Goal: Task Accomplishment & Management: Complete application form

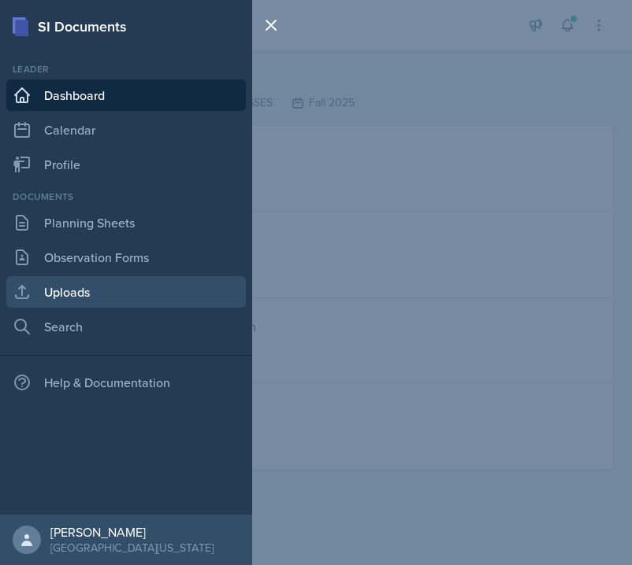
click at [113, 287] on link "Uploads" at bounding box center [125, 291] width 239 height 31
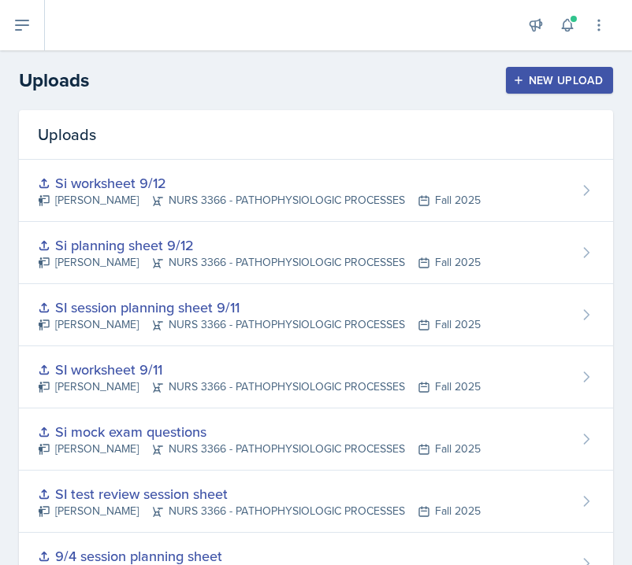
click at [554, 85] on div "New Upload" at bounding box center [559, 80] width 87 height 13
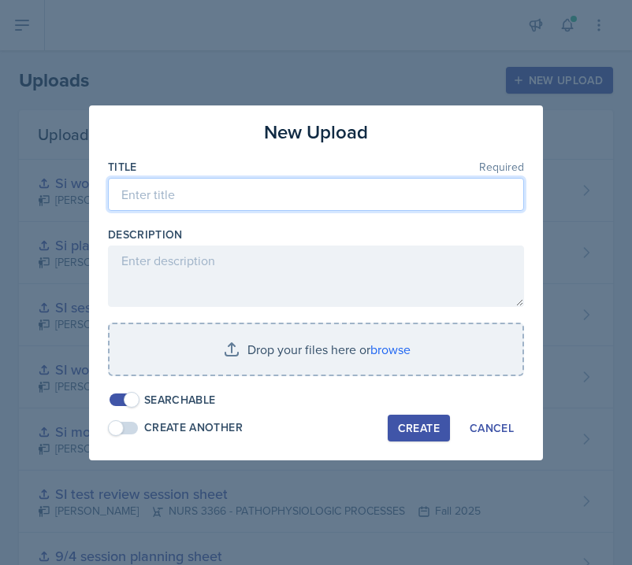
click at [321, 197] on input at bounding box center [316, 194] width 416 height 33
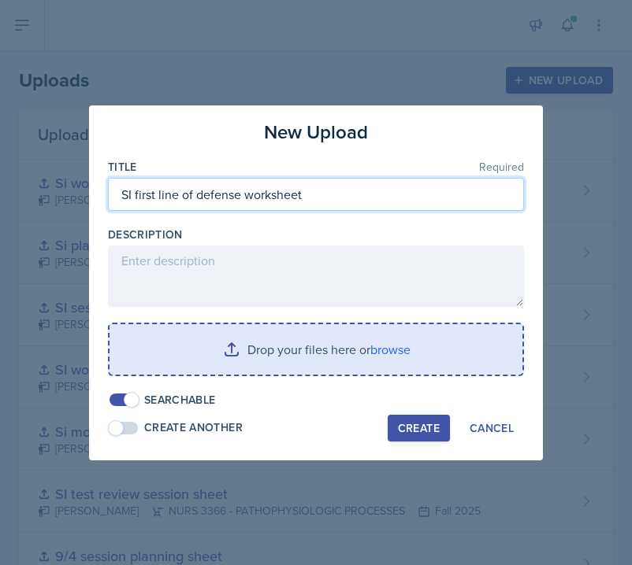
type input "SI first line of defense worksheet"
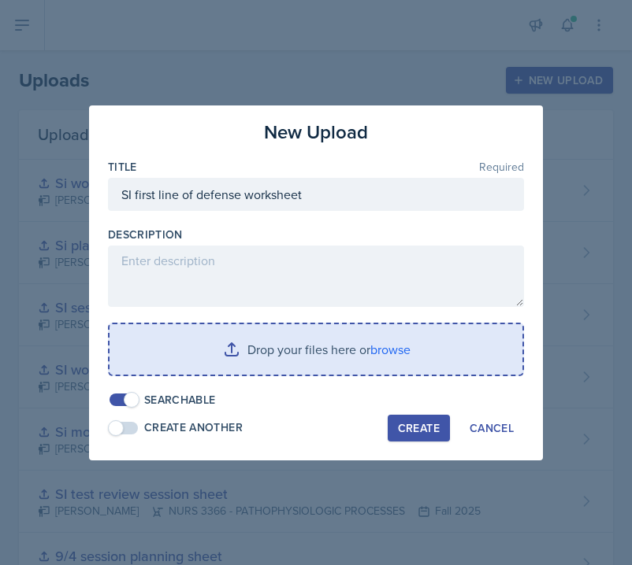
click at [339, 361] on input "file" at bounding box center [315, 349] width 413 height 50
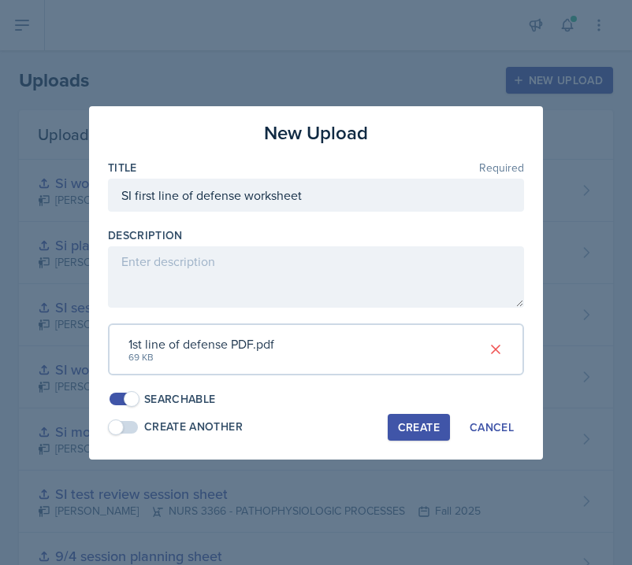
click at [431, 424] on div "Create" at bounding box center [419, 427] width 42 height 13
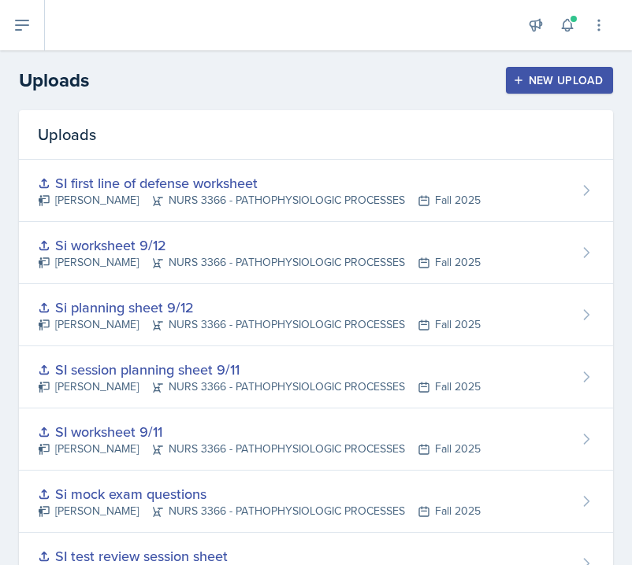
click at [558, 78] on div "New Upload" at bounding box center [559, 80] width 87 height 13
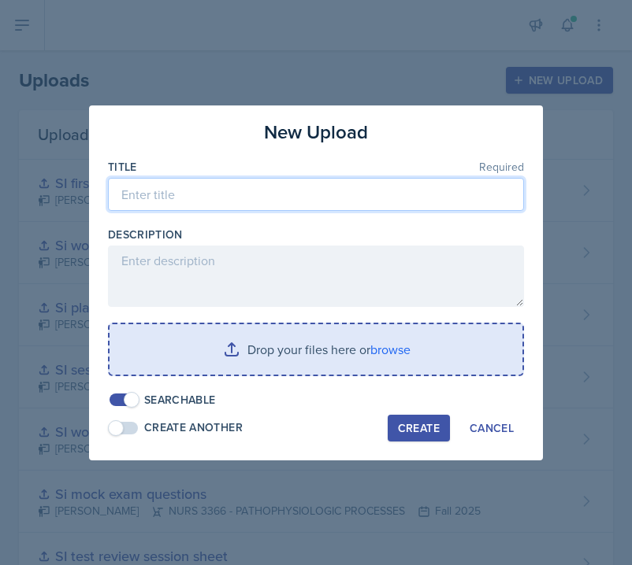
click at [374, 186] on input at bounding box center [316, 194] width 416 height 33
type input "SI [MEDICAL_DATA] group worksheet"
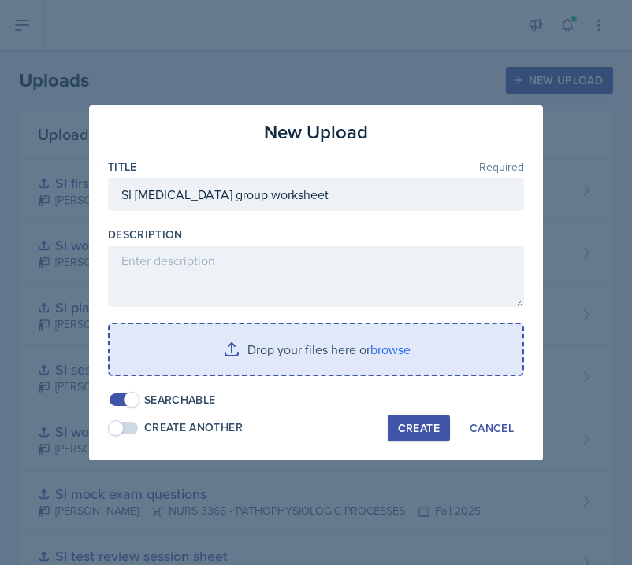
click at [323, 327] on input "file" at bounding box center [315, 349] width 413 height 50
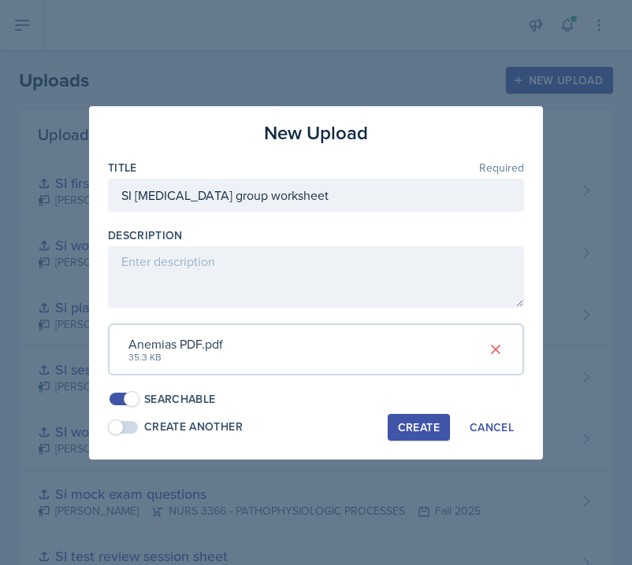
click at [433, 421] on div "Create" at bounding box center [419, 427] width 42 height 13
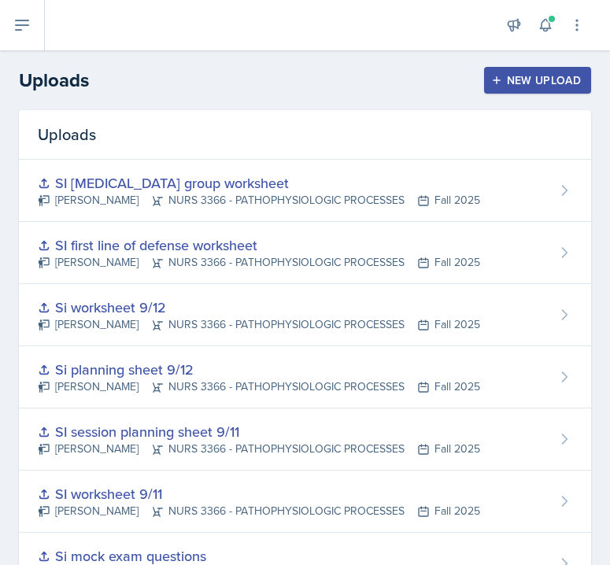
click at [26, 22] on icon at bounding box center [22, 25] width 19 height 19
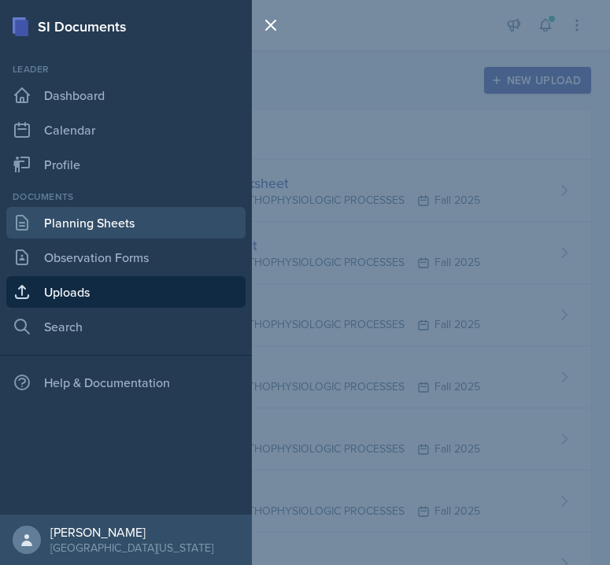
click at [109, 217] on link "Planning Sheets" at bounding box center [125, 222] width 239 height 31
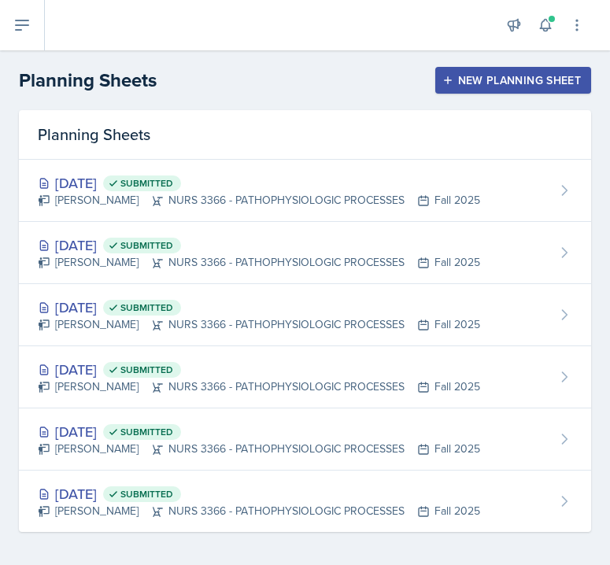
click at [510, 84] on div "New Planning Sheet" at bounding box center [513, 80] width 135 height 13
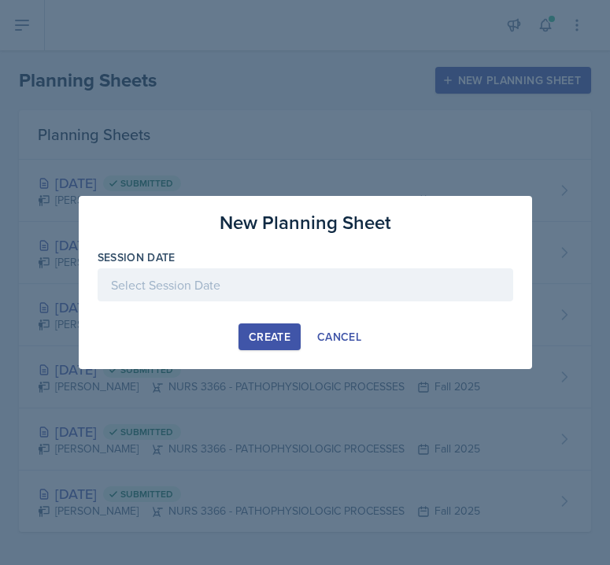
click at [239, 290] on div at bounding box center [306, 285] width 416 height 33
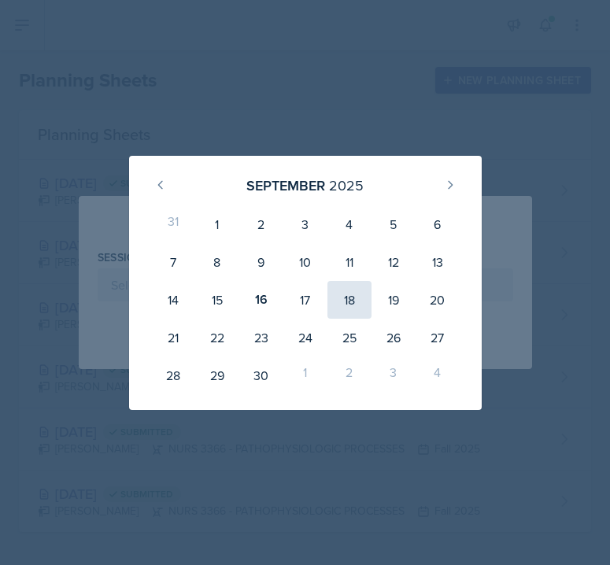
click at [359, 289] on div "18" at bounding box center [350, 300] width 44 height 38
type input "[DATE]"
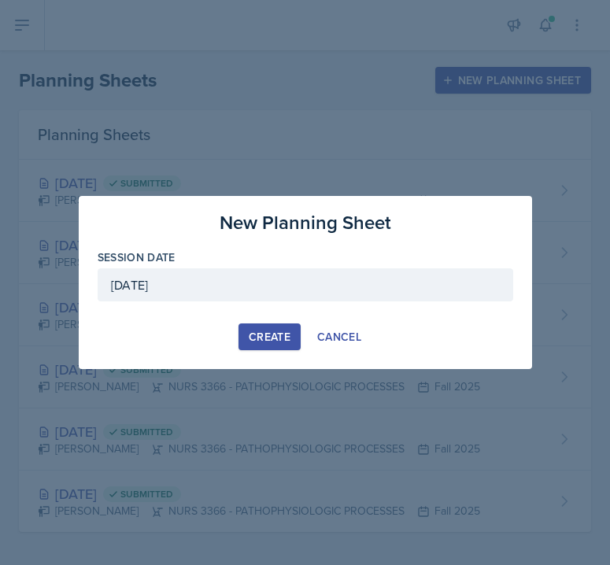
click at [286, 335] on div "Create" at bounding box center [270, 337] width 42 height 13
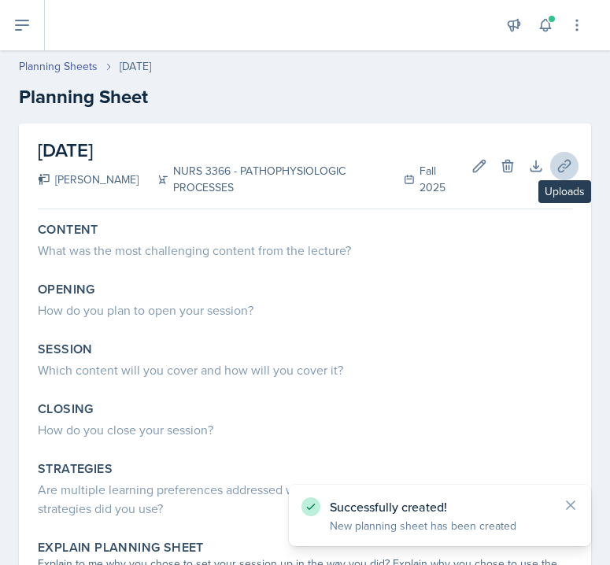
click at [562, 171] on icon at bounding box center [565, 166] width 16 height 16
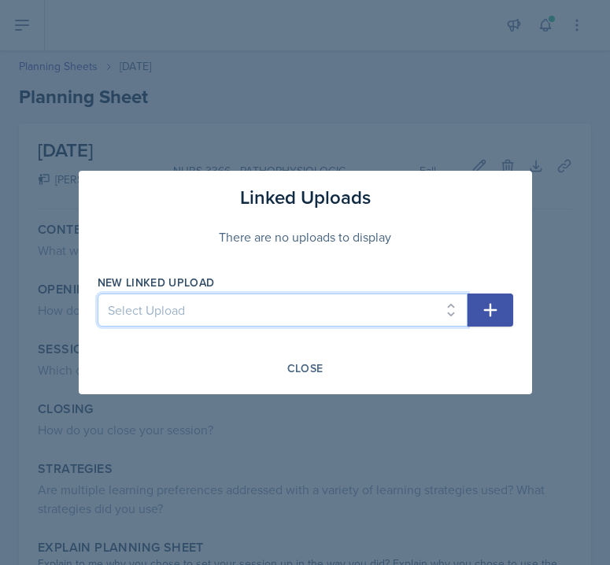
select select "aff25e1c-ffd6-4459-a84e-1b5cab8d588e"
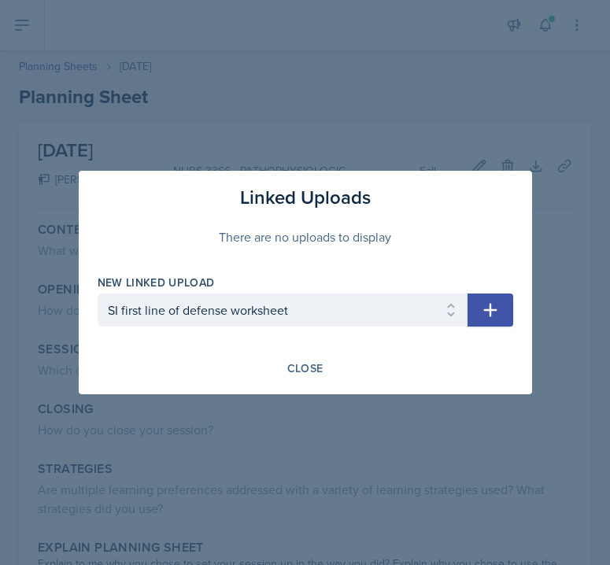
click at [498, 320] on button "button" at bounding box center [491, 310] width 46 height 33
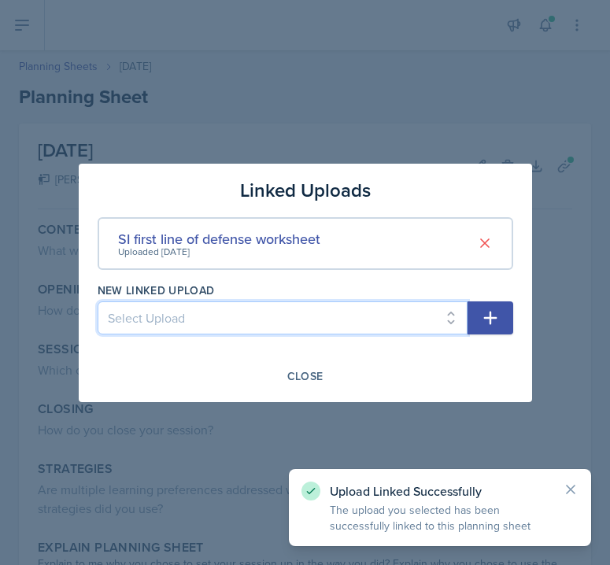
select select "0e9e2a5b-d91f-4661-af8c-fcb43b0921d0"
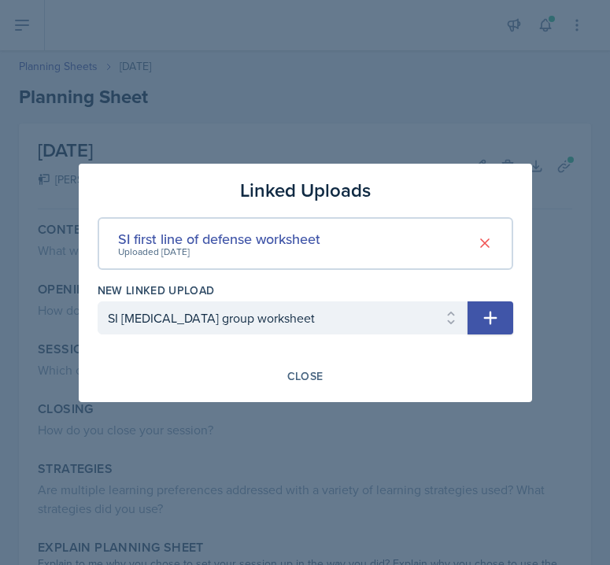
click at [488, 316] on icon "button" at bounding box center [490, 318] width 19 height 19
select select
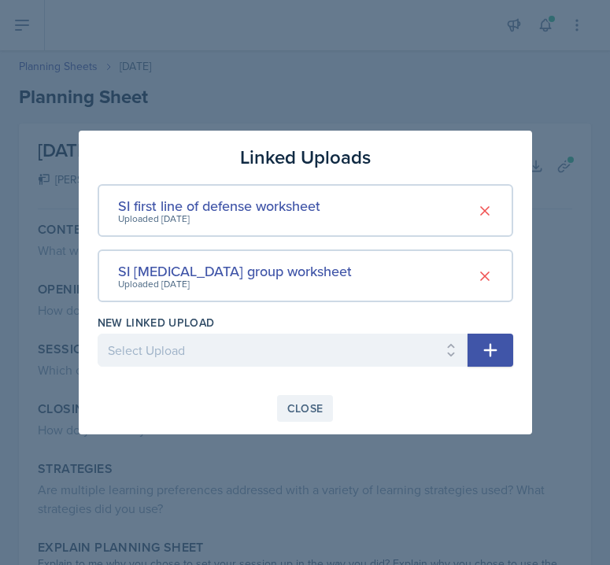
click at [317, 406] on div "Close" at bounding box center [305, 408] width 36 height 13
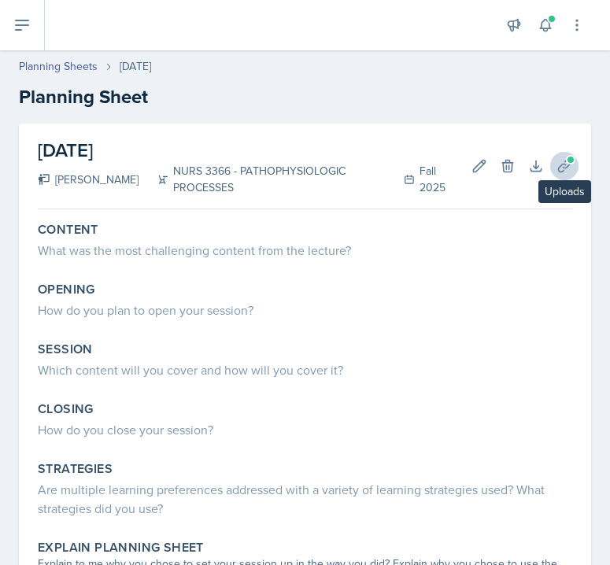
click at [566, 164] on icon at bounding box center [565, 166] width 16 height 16
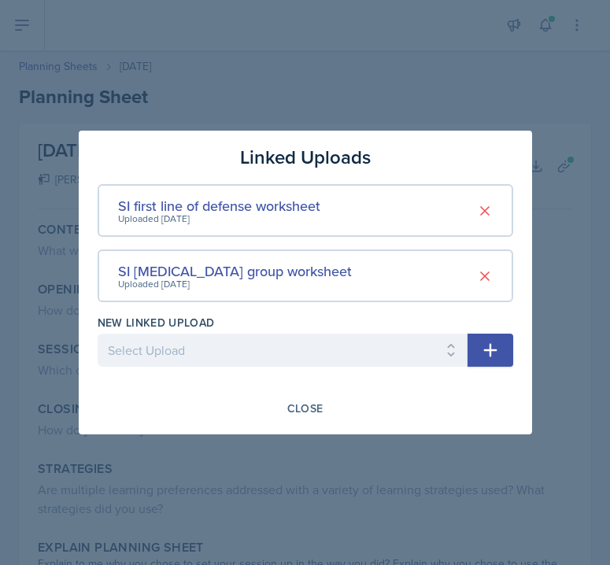
click at [492, 86] on div at bounding box center [305, 282] width 610 height 565
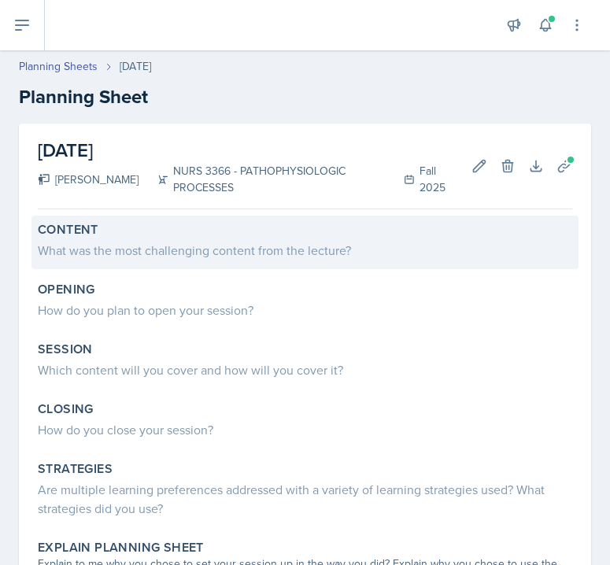
click at [163, 252] on div "What was the most challenging content from the lecture?" at bounding box center [305, 250] width 535 height 19
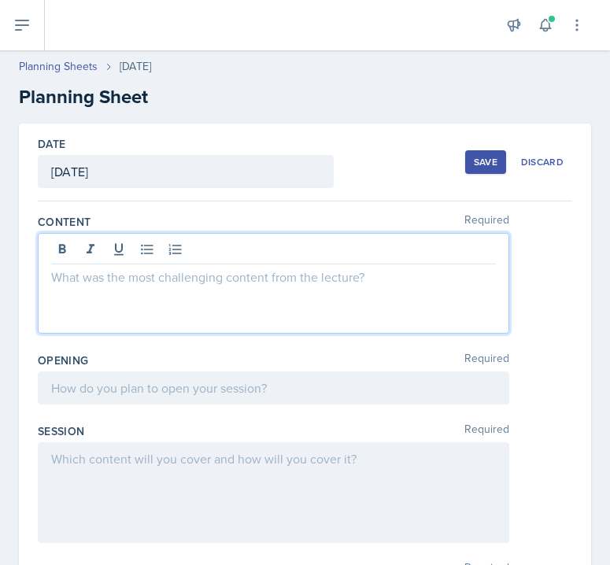
click at [163, 252] on div at bounding box center [274, 283] width 472 height 101
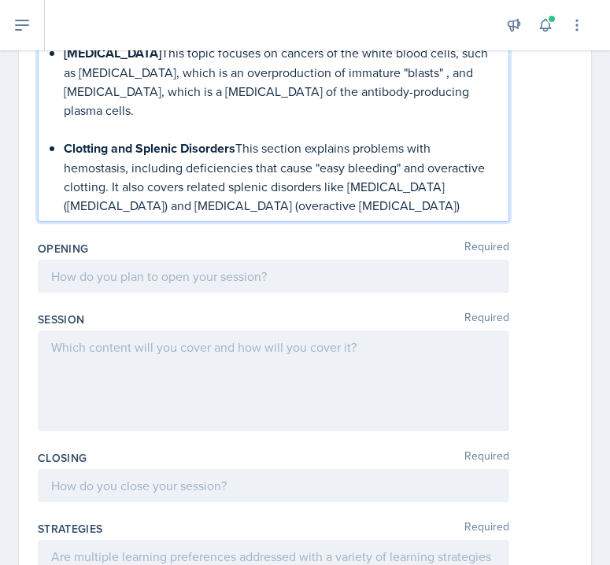
scroll to position [791, 0]
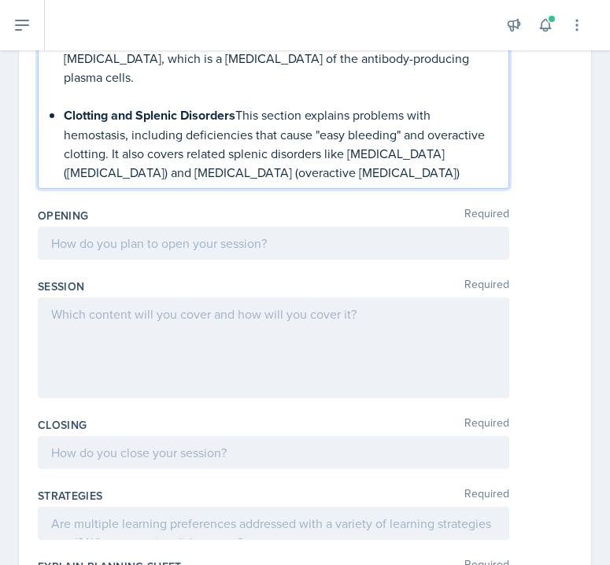
click at [115, 227] on div at bounding box center [274, 243] width 472 height 33
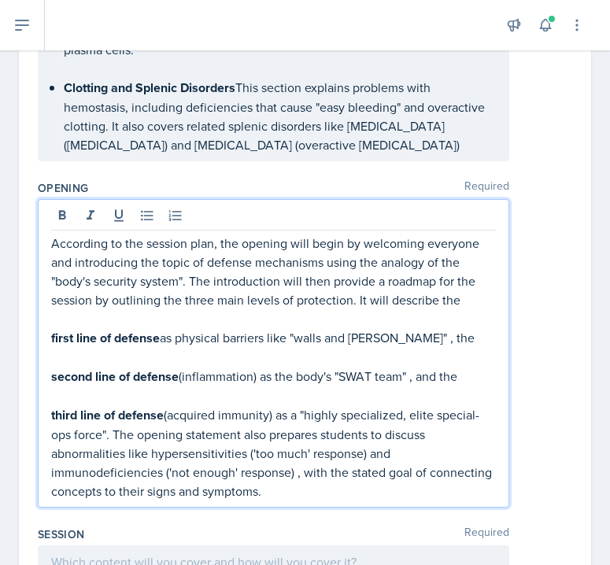
click at [51, 329] on strong "first line of defense" at bounding box center [105, 338] width 109 height 18
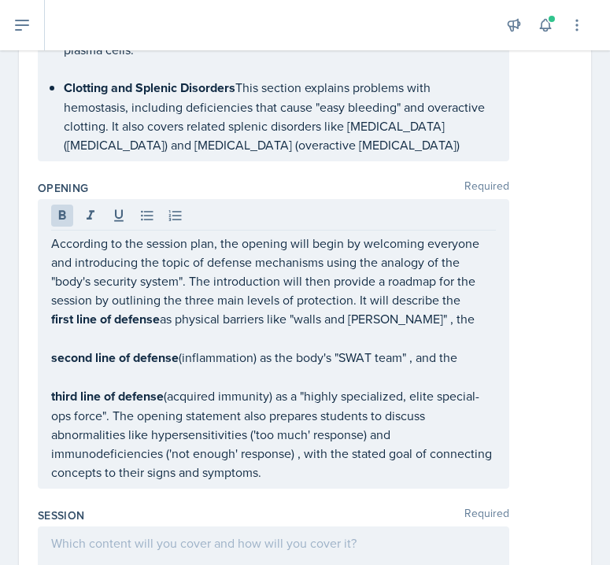
click at [48, 300] on div "According to the session plan, the opening will begin by welcoming everyone and…" at bounding box center [274, 344] width 472 height 290
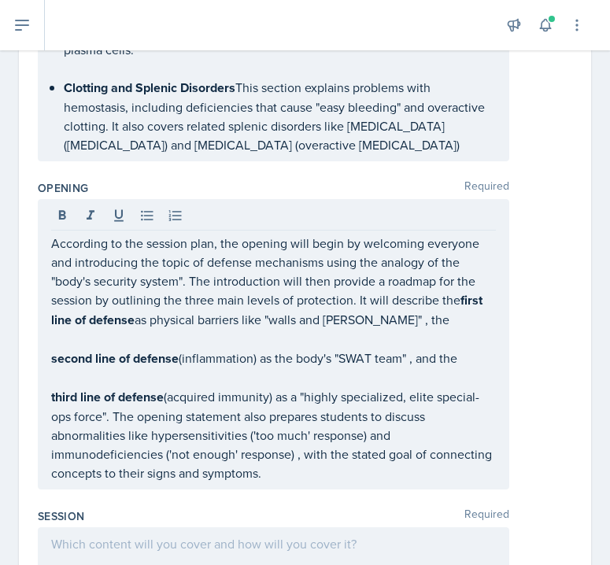
click at [49, 296] on div "According to the session plan, the opening will begin by welcoming everyone and…" at bounding box center [274, 344] width 472 height 291
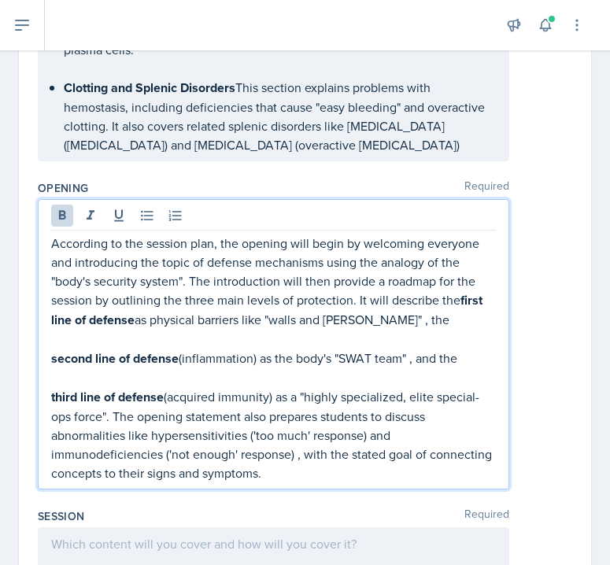
click at [51, 350] on strong "second line of defense" at bounding box center [115, 359] width 128 height 18
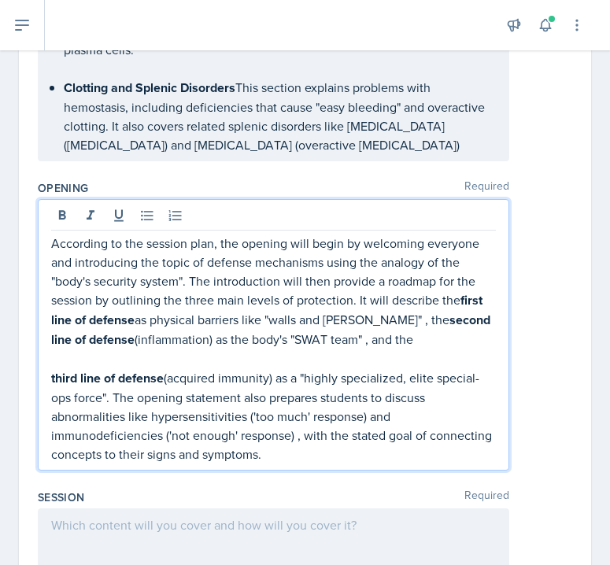
click at [52, 369] on strong "third line of defense" at bounding box center [107, 378] width 113 height 18
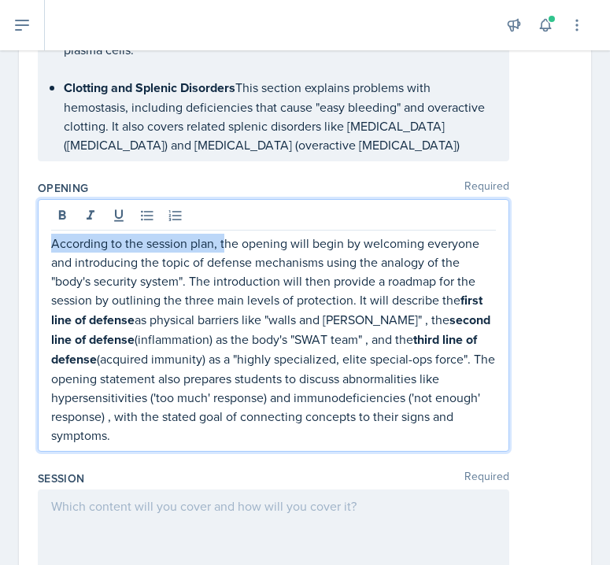
drag, startPoint x: 224, startPoint y: 189, endPoint x: 10, endPoint y: 172, distance: 214.8
click at [9, 172] on div "Date [DATE] [DATE] 31 1 2 3 4 5 6 7 8 9 10 11 12 13 14 15 16 17 18 19 20 21 22 …" at bounding box center [305, 257] width 610 height 1851
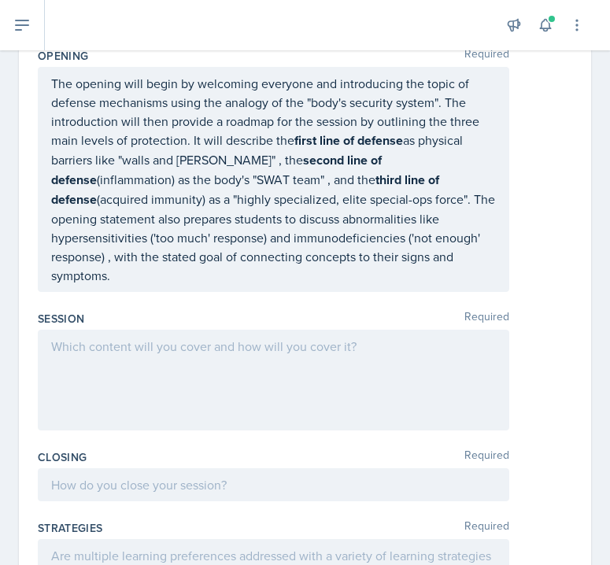
scroll to position [923, 0]
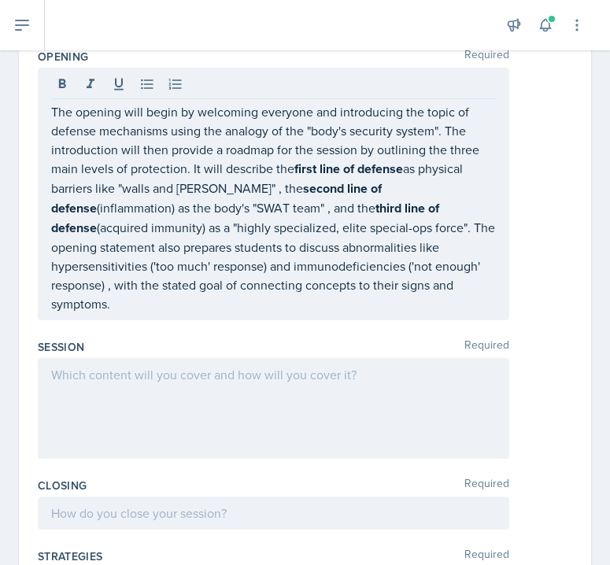
click at [204, 358] on div at bounding box center [274, 408] width 472 height 101
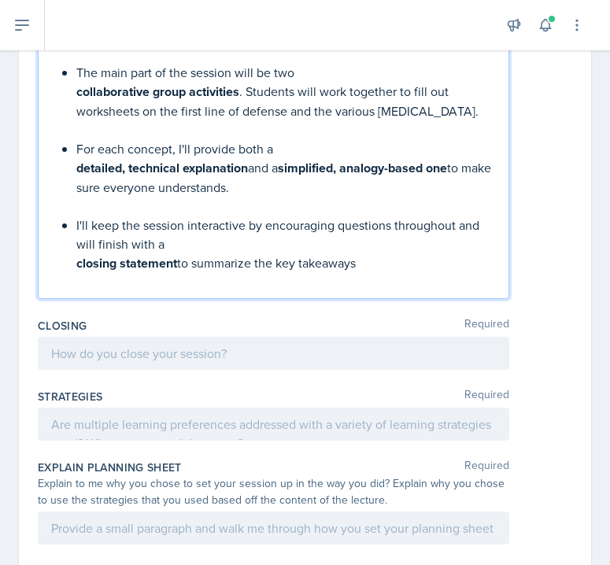
scroll to position [1641, 0]
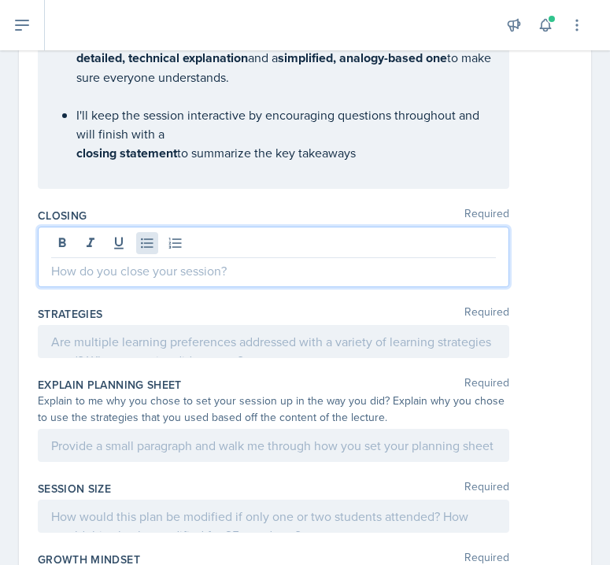
click at [145, 227] on div at bounding box center [274, 257] width 472 height 61
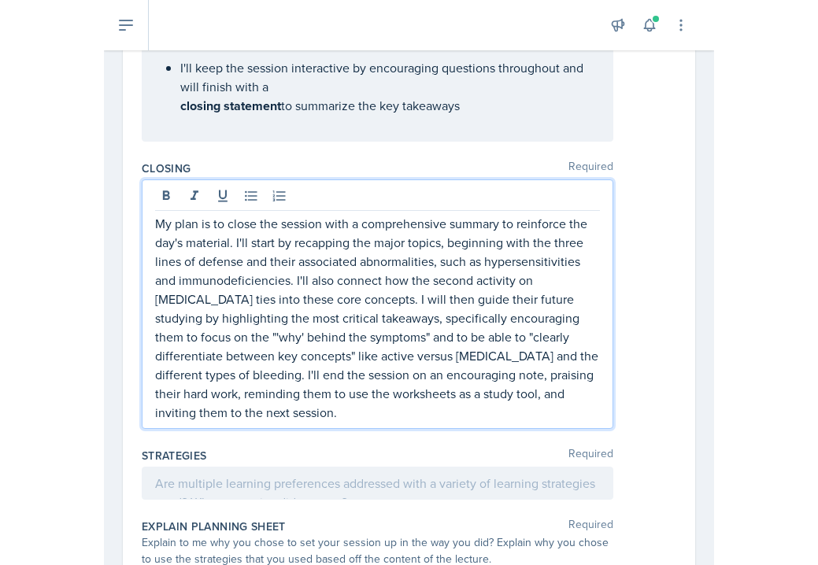
scroll to position [1662, 0]
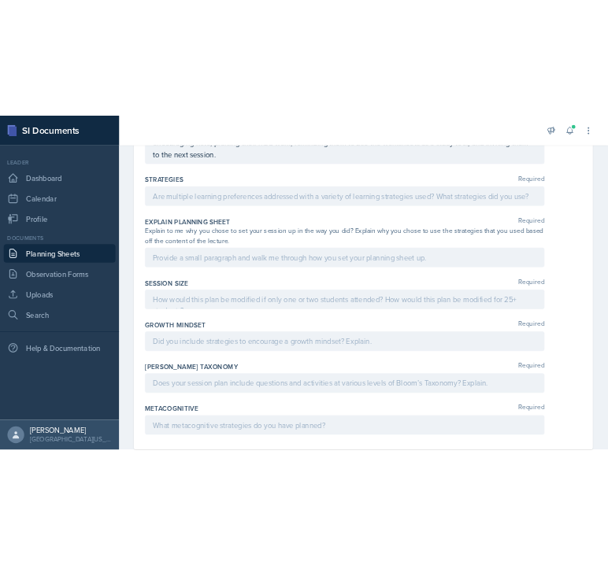
scroll to position [1582, 0]
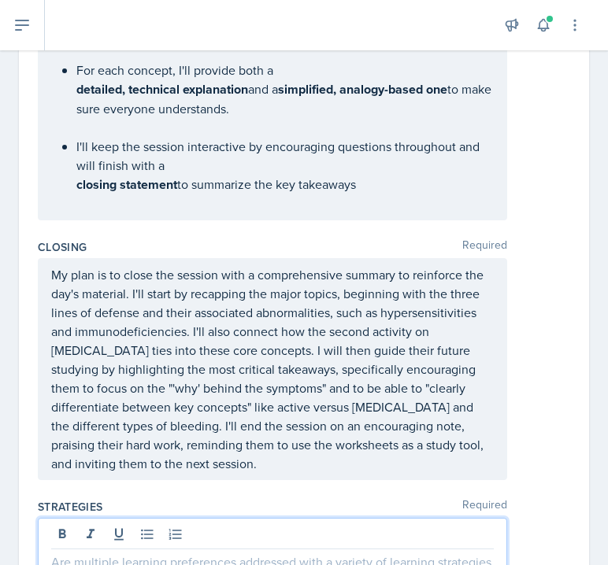
click at [91, 518] on div at bounding box center [272, 548] width 469 height 61
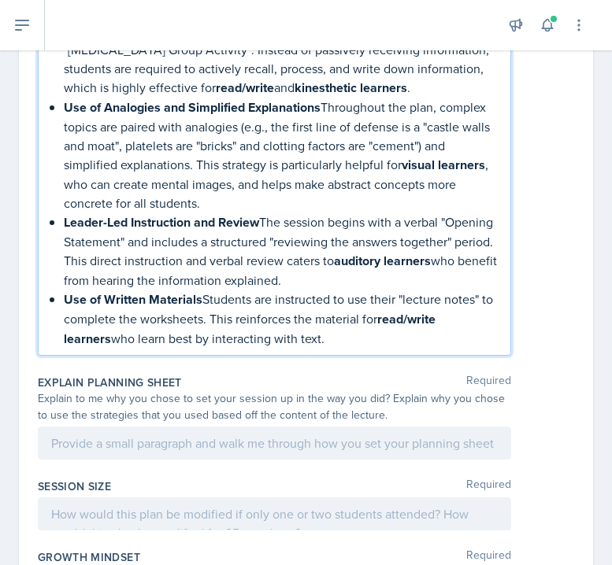
scroll to position [2309, 0]
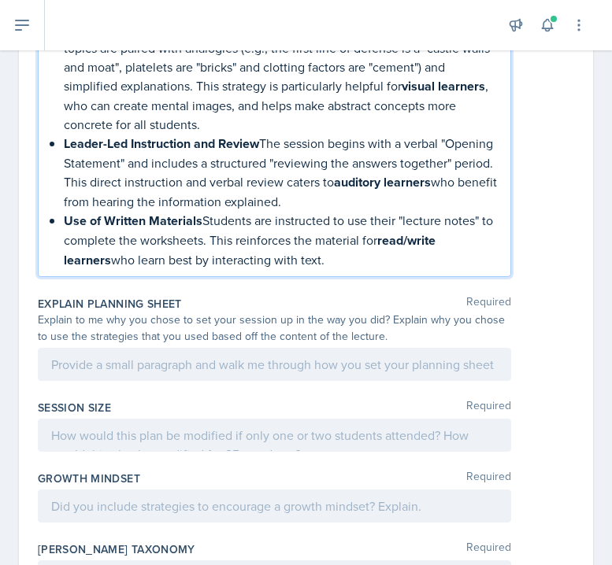
click at [551, 315] on div "Explain Planning Sheet Required Explain to me why you chose to set your session…" at bounding box center [306, 342] width 536 height 104
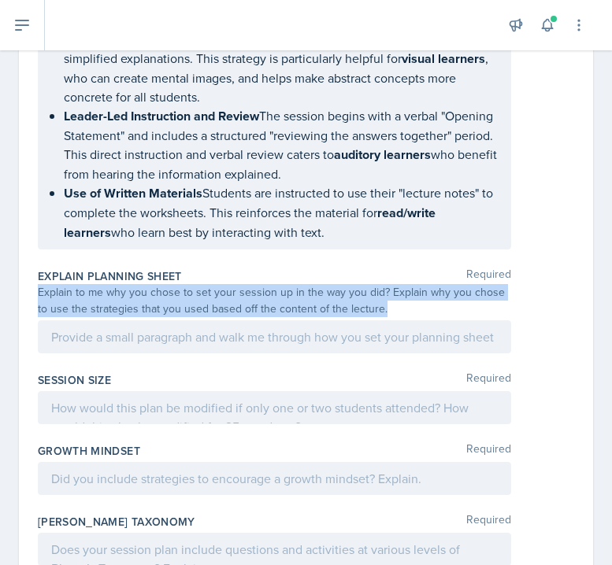
copy div "Explain to me why you chose to set your session up in the way you did? Explain …"
drag, startPoint x: 379, startPoint y: 235, endPoint x: 37, endPoint y: 220, distance: 342.1
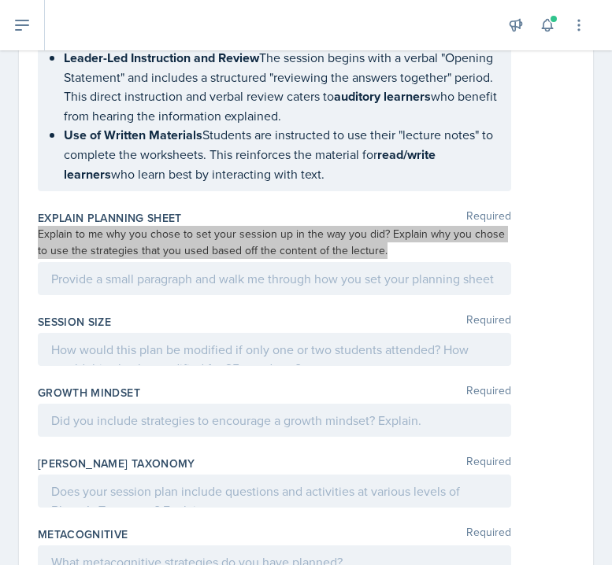
scroll to position [0, 0]
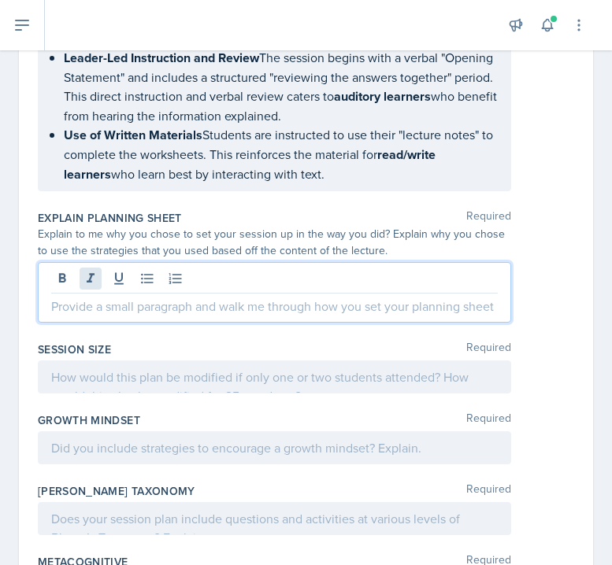
click at [91, 262] on div at bounding box center [274, 292] width 473 height 61
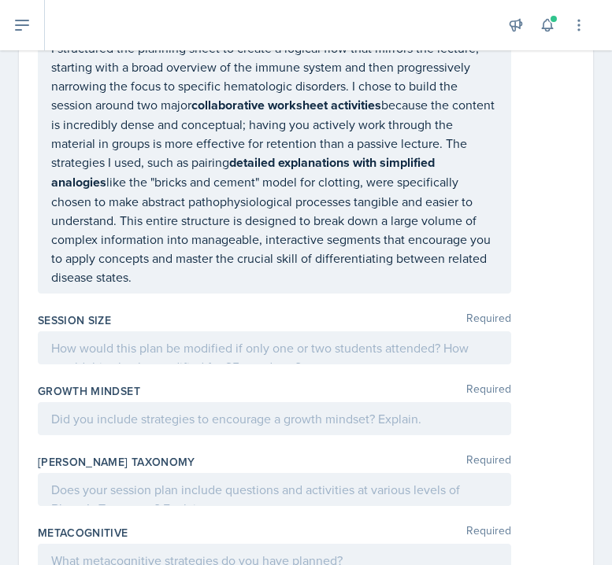
scroll to position [2624, 0]
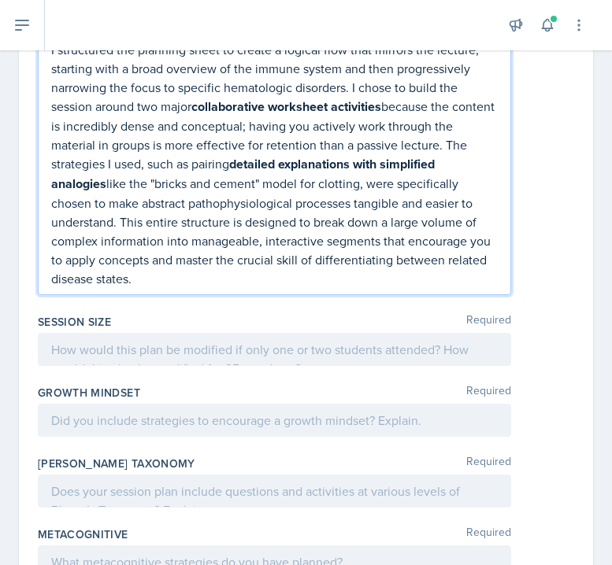
click at [128, 333] on div at bounding box center [274, 349] width 473 height 33
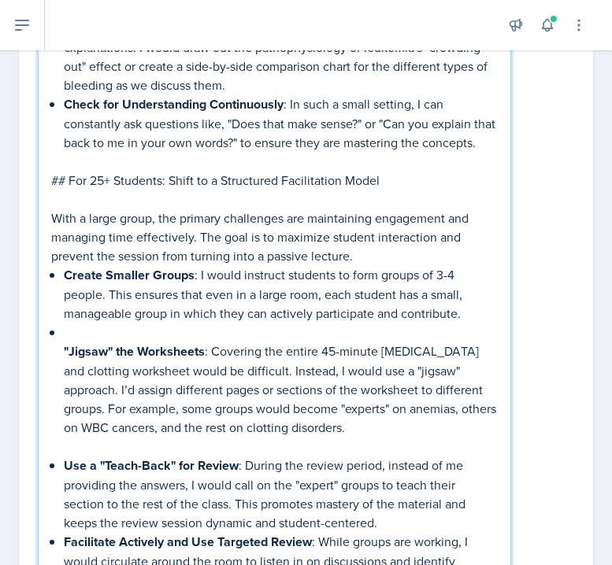
scroll to position [3221, 0]
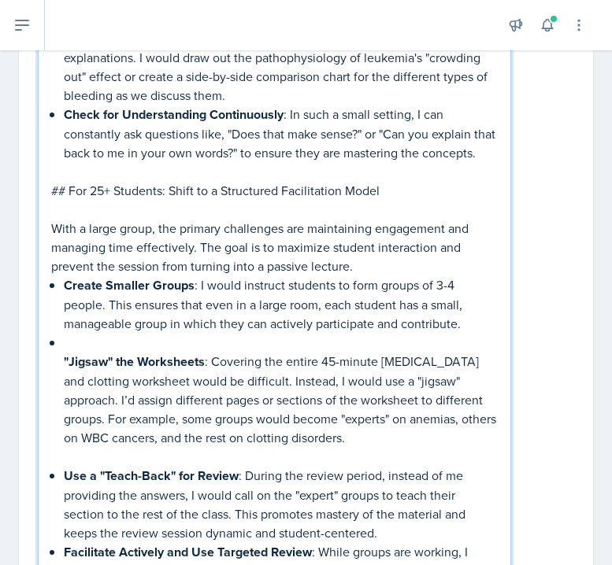
click at [72, 181] on p "## For 25+ Students: Shift to a Structured Facilitation Model" at bounding box center [274, 190] width 447 height 19
click at [63, 288] on div "For 1-2 Students: Shift to a Personalized Tutoring Session With a very small gr…" at bounding box center [274, 209] width 447 height 932
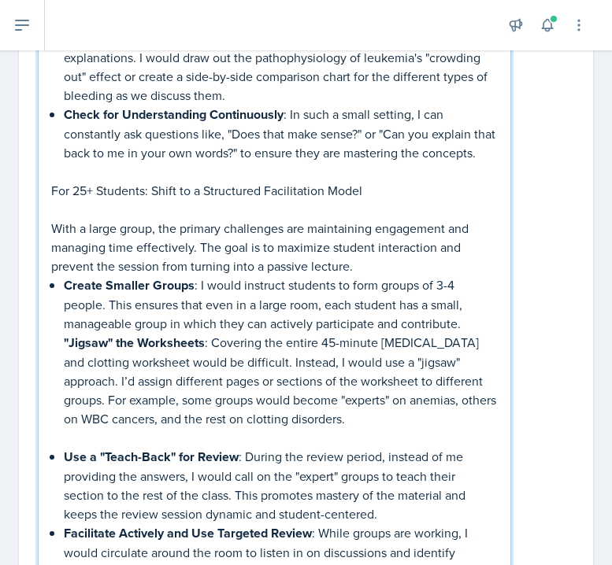
click at [61, 294] on div "For 1-2 Students: Shift to a Personalized Tutoring Session With a very small gr…" at bounding box center [274, 199] width 447 height 913
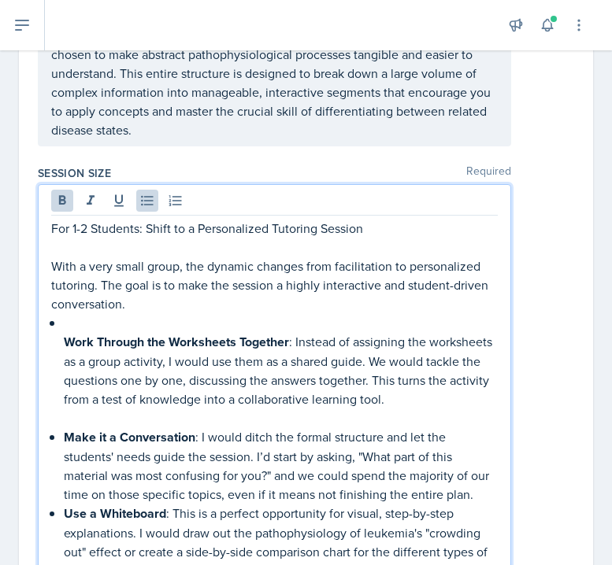
scroll to position [2721, 0]
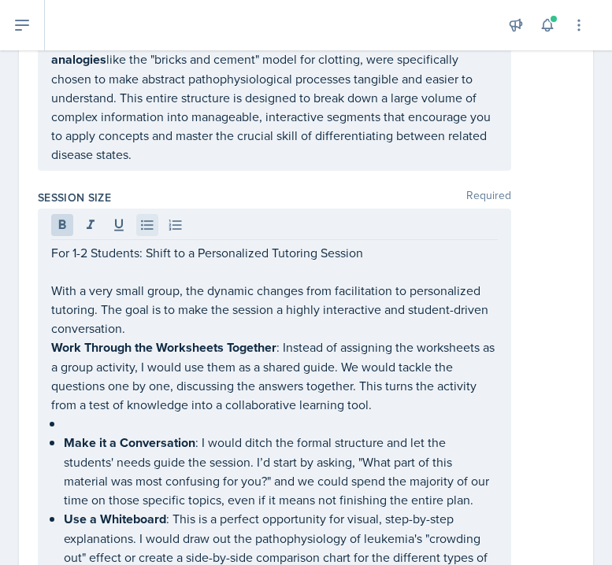
click at [154, 217] on icon at bounding box center [147, 225] width 16 height 16
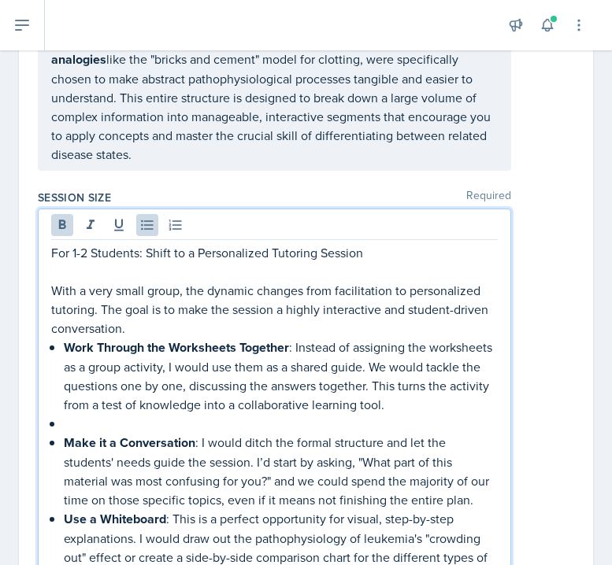
click at [65, 414] on p at bounding box center [281, 423] width 434 height 19
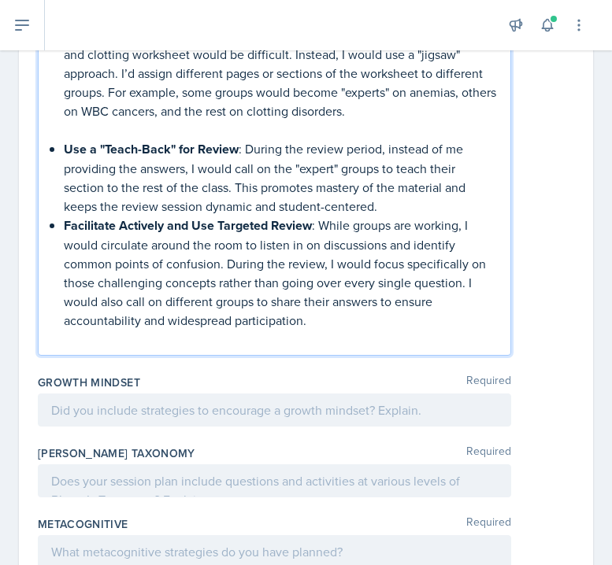
scroll to position [3492, 0]
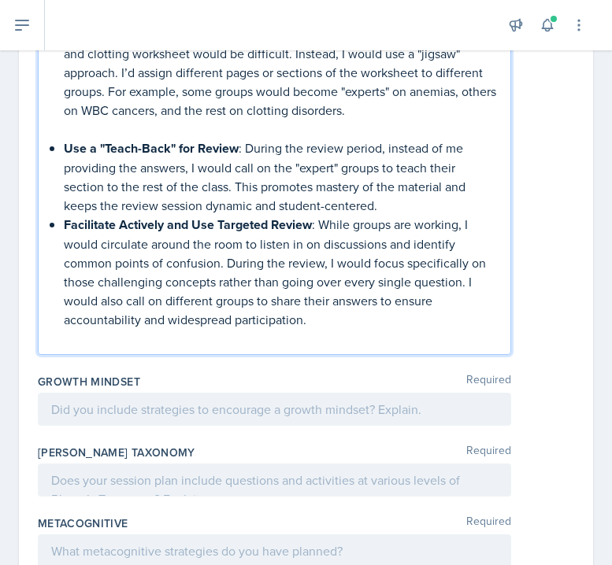
click at [105, 393] on div at bounding box center [274, 409] width 473 height 33
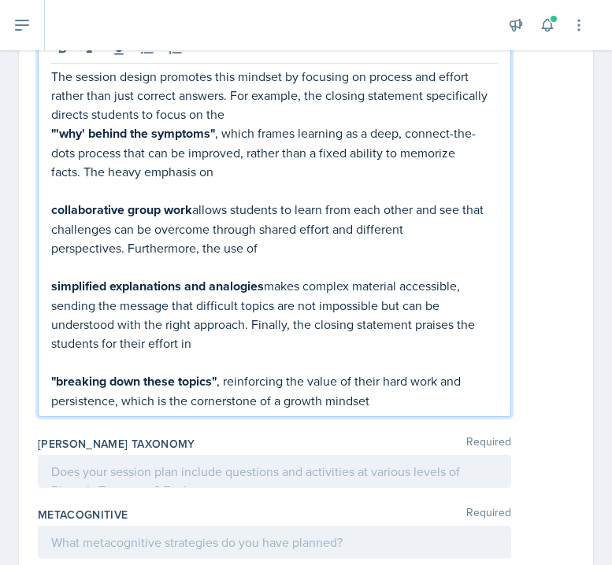
scroll to position [3824, 0]
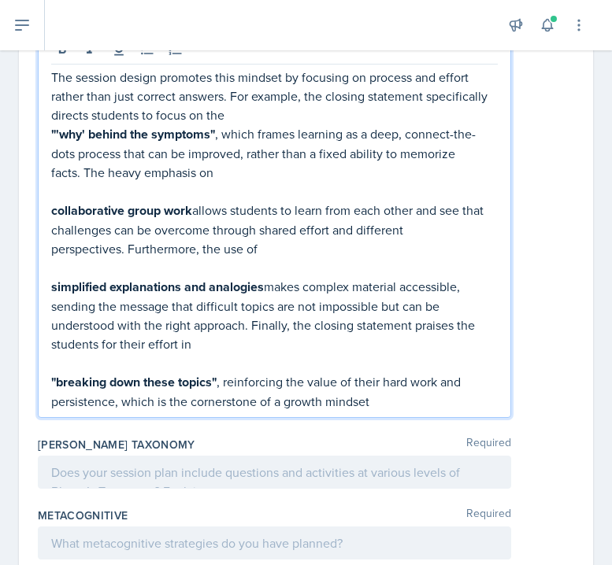
click at [39, 456] on div at bounding box center [274, 472] width 473 height 33
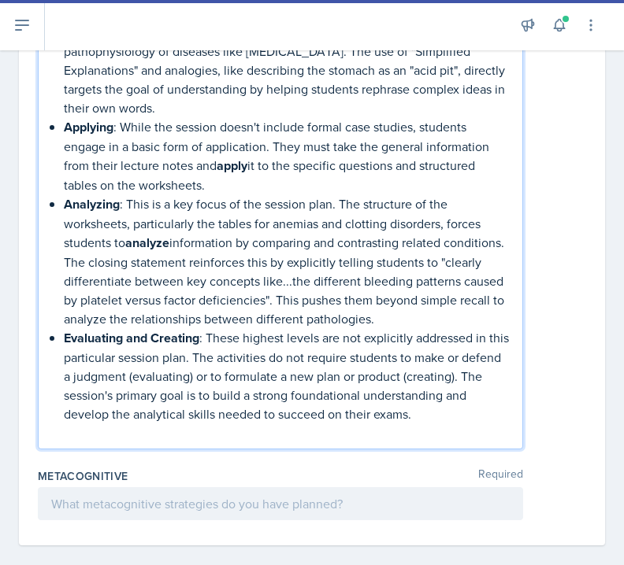
scroll to position [4245, 0]
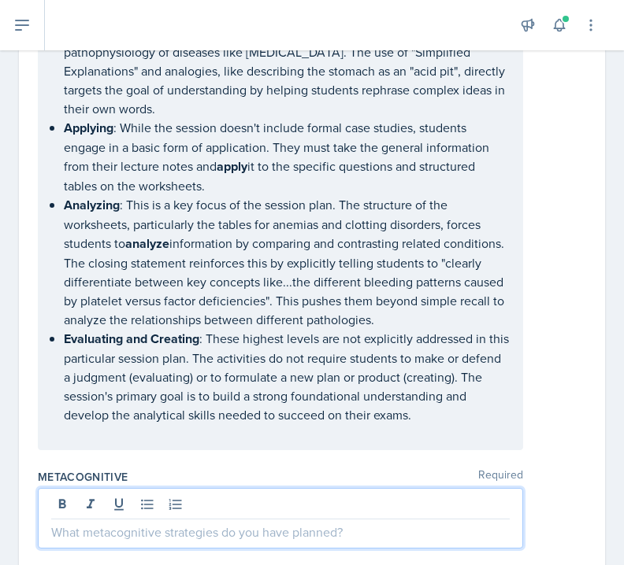
click at [57, 488] on div at bounding box center [280, 518] width 485 height 61
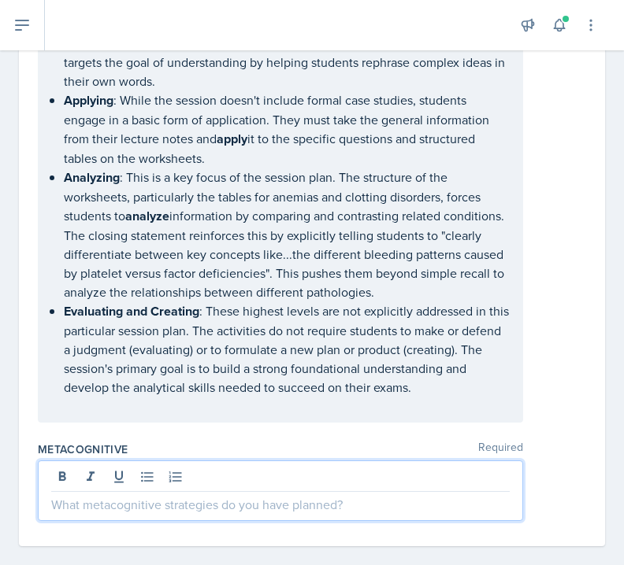
scroll to position [4502, 0]
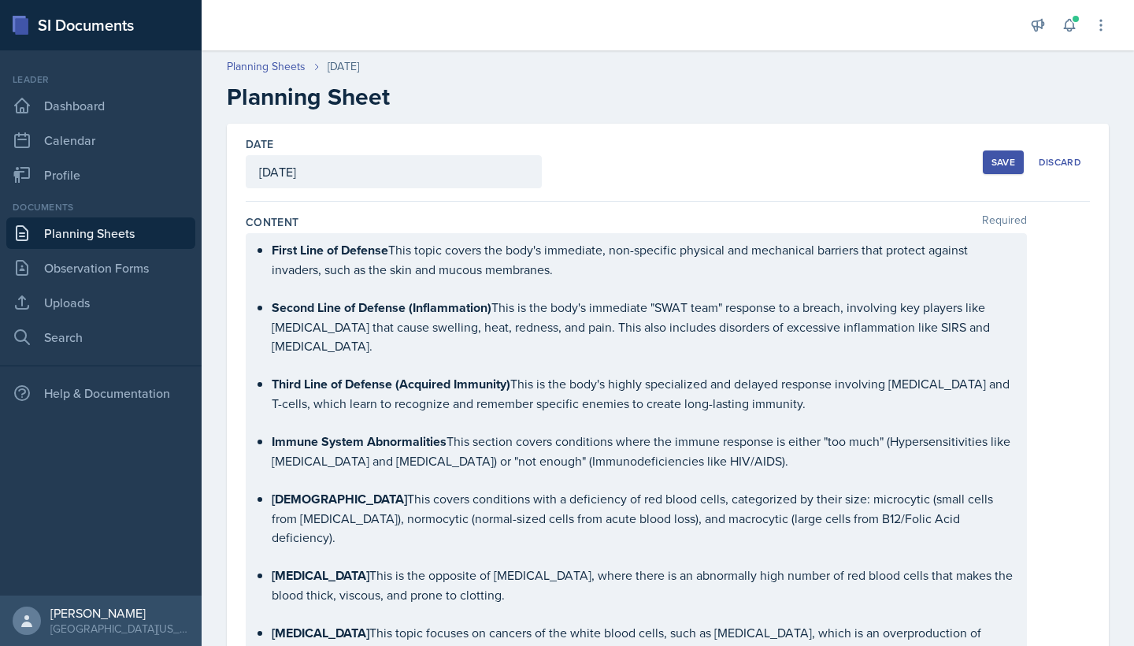
scroll to position [0, 0]
click at [631, 175] on div "Save Discard" at bounding box center [1036, 162] width 107 height 36
click at [631, 159] on div "Save" at bounding box center [1003, 162] width 24 height 13
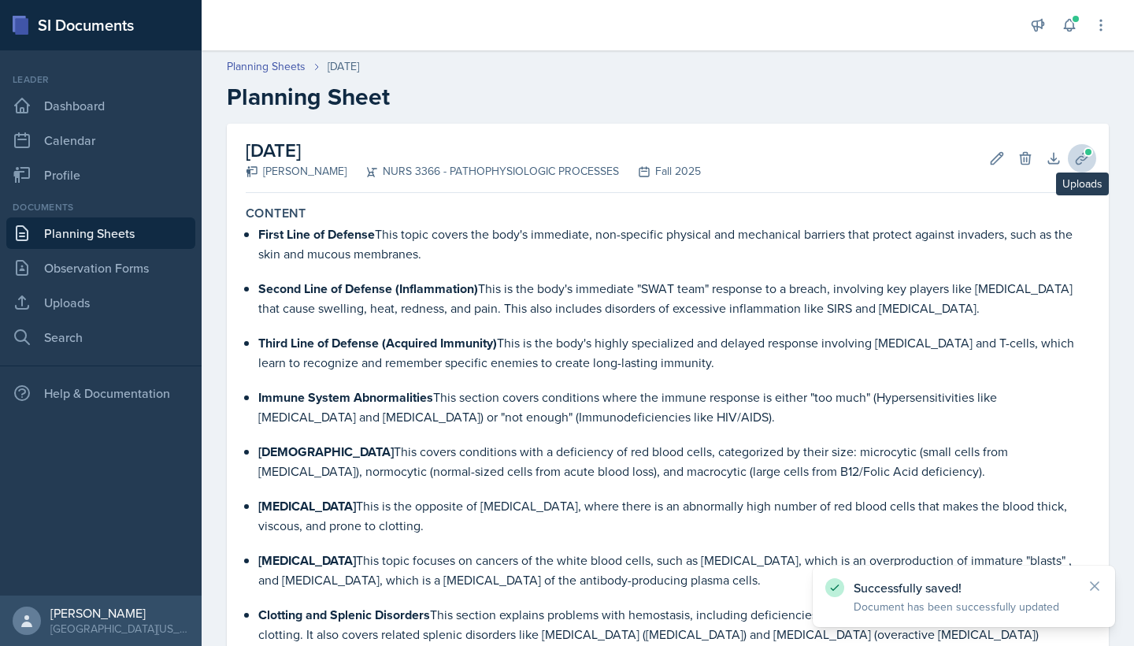
click at [631, 154] on icon at bounding box center [1082, 158] width 16 height 16
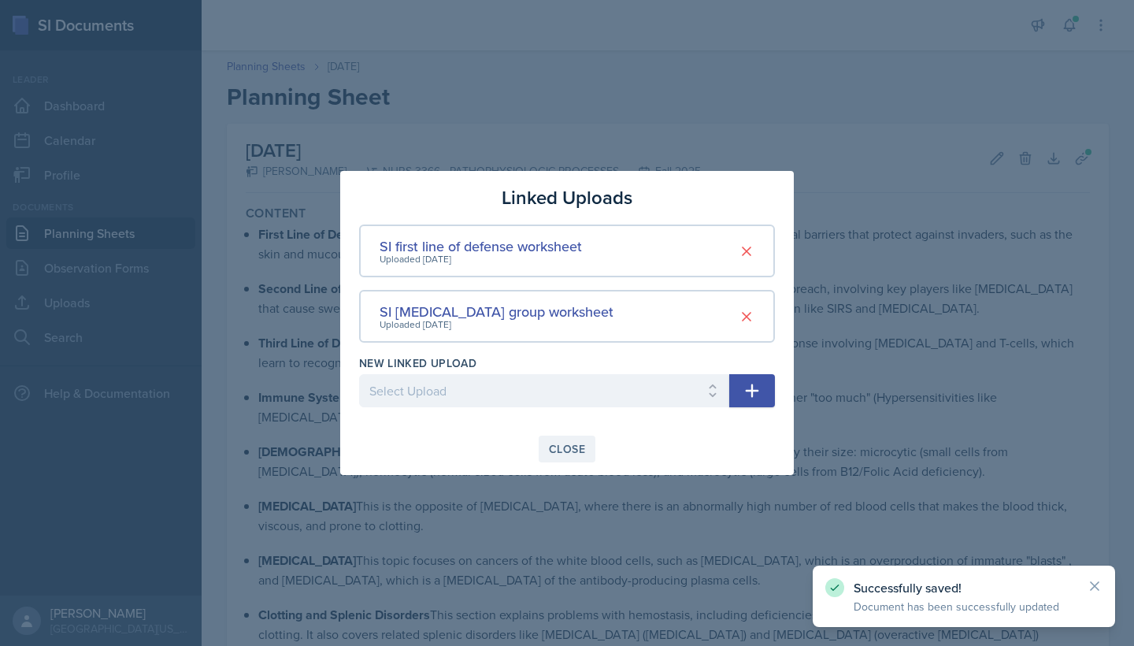
click at [580, 447] on div "Close" at bounding box center [567, 449] width 36 height 13
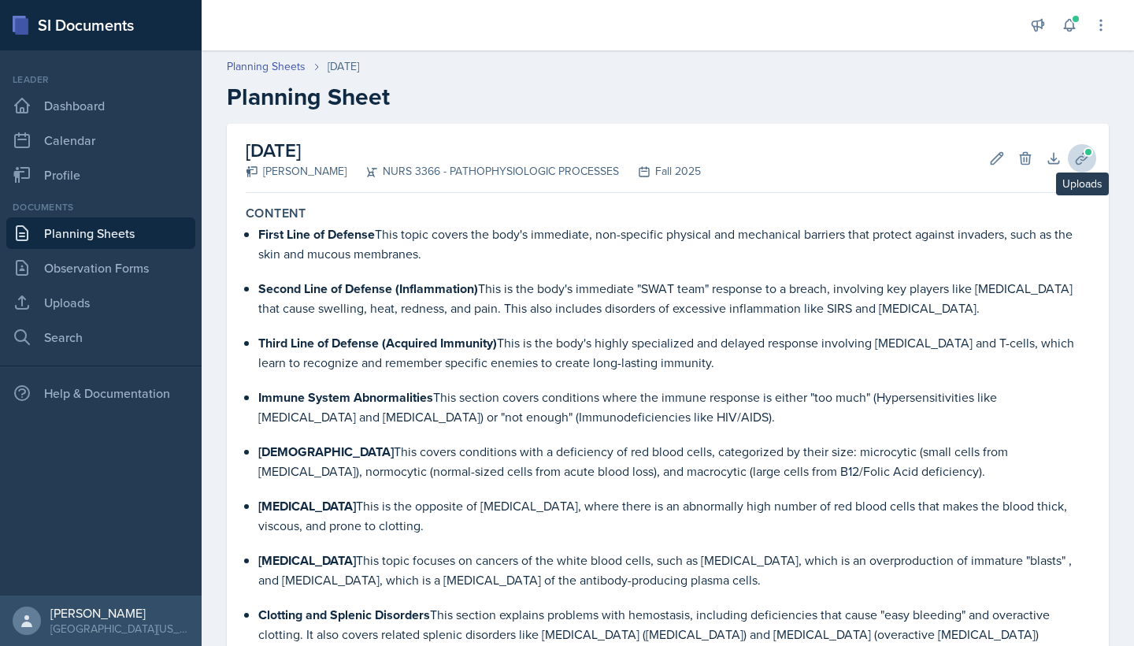
click at [631, 167] on button "Uploads" at bounding box center [1082, 158] width 28 height 28
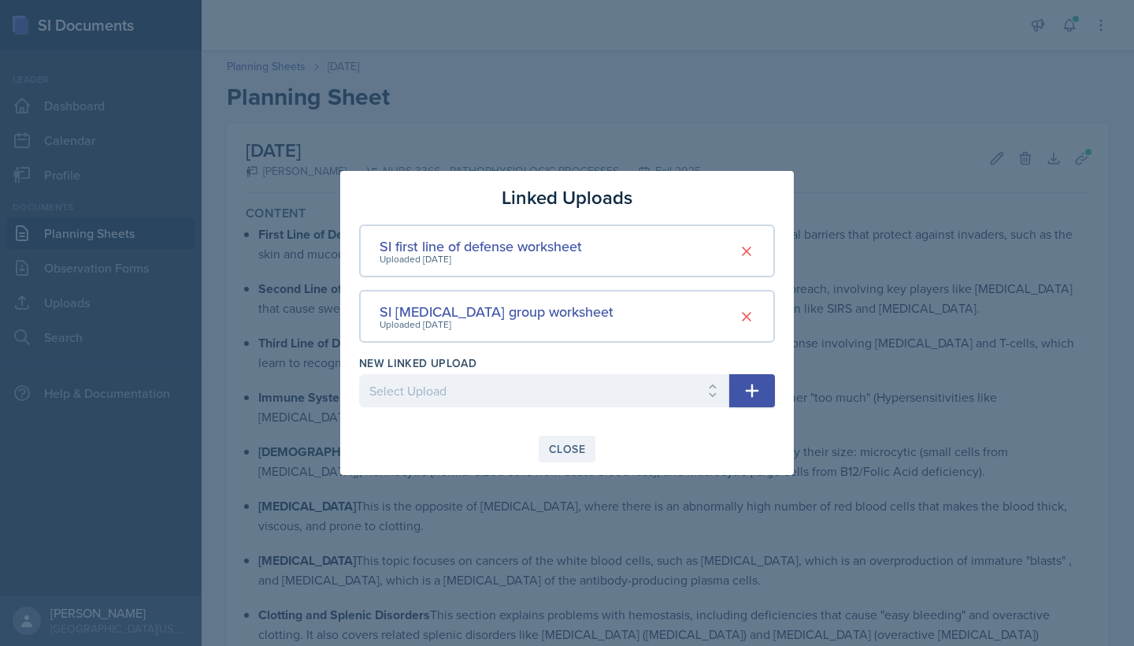
click at [548, 443] on button "Close" at bounding box center [567, 448] width 57 height 27
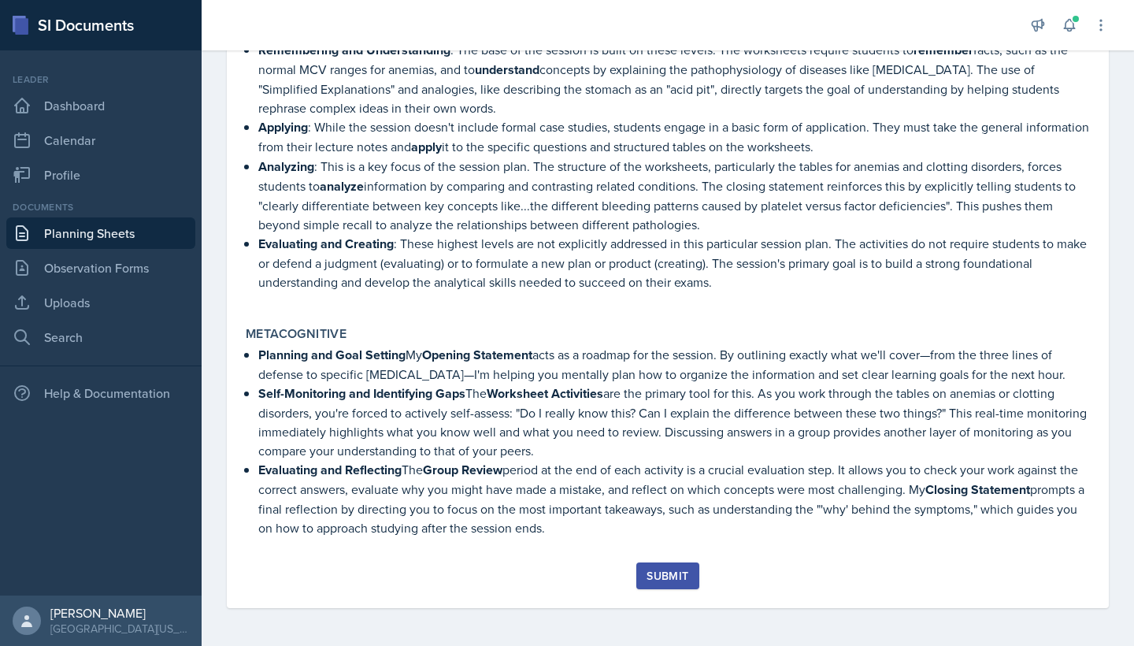
click at [631, 565] on button "Submit" at bounding box center [667, 575] width 62 height 27
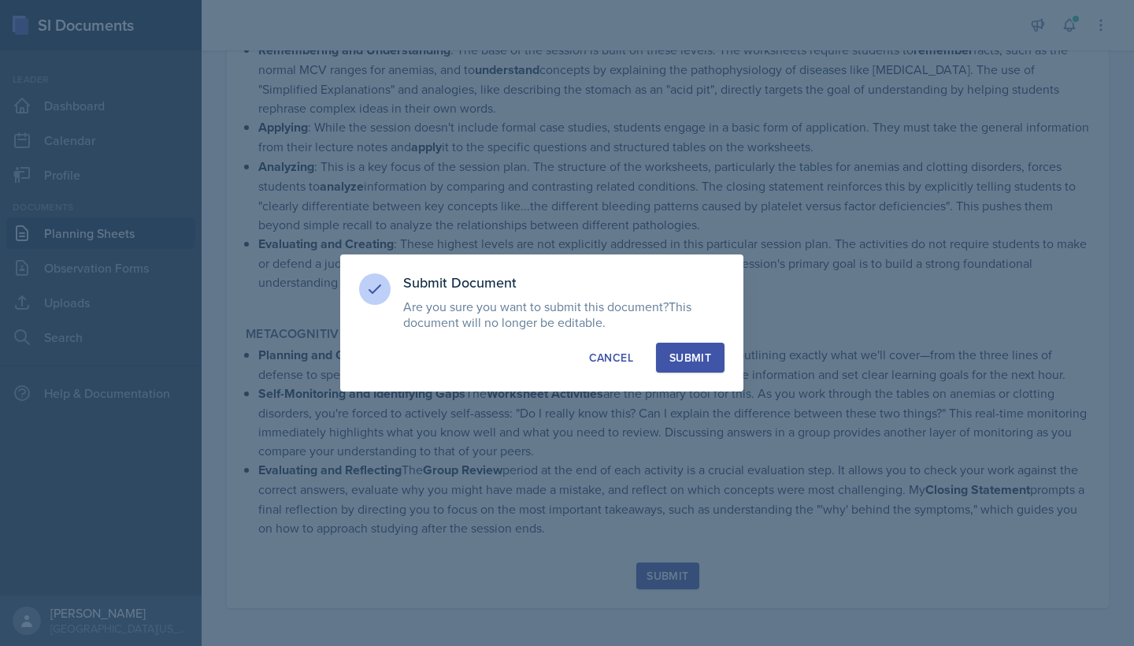
click at [631, 352] on div "Submit" at bounding box center [690, 358] width 42 height 16
